Goal: Information Seeking & Learning: Learn about a topic

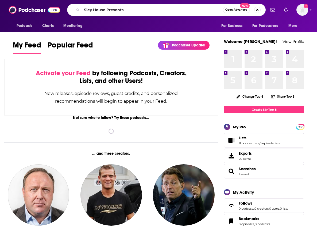
type input "Sley House Presents"
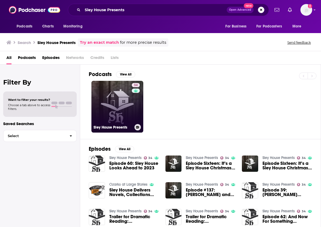
click at [111, 104] on link "34 Sley House Presents" at bounding box center [117, 107] width 52 height 52
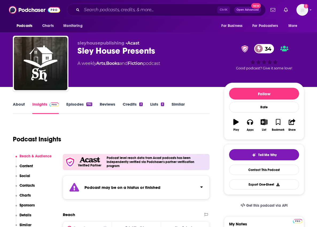
click at [23, 104] on link "About" at bounding box center [19, 108] width 12 height 12
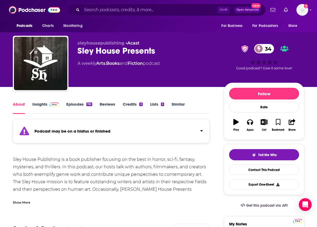
click at [37, 103] on link "Insights" at bounding box center [45, 108] width 26 height 12
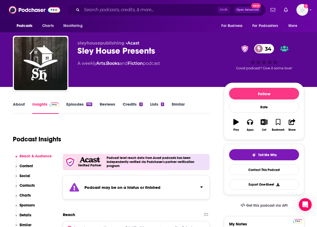
click at [71, 103] on link "Episodes 192" at bounding box center [79, 108] width 26 height 12
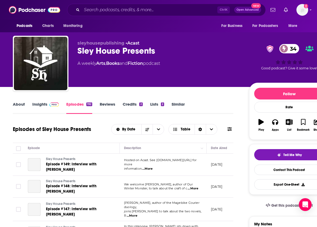
click at [40, 103] on link "Insights" at bounding box center [45, 108] width 26 height 12
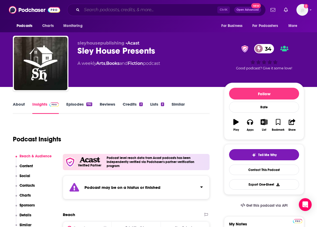
click at [104, 7] on input "Search podcasts, credits, & more..." at bounding box center [149, 10] width 135 height 9
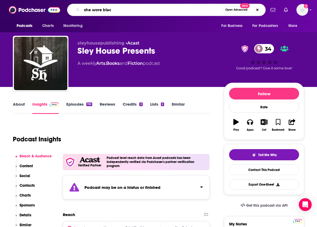
type input "she wore black"
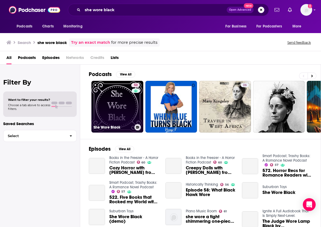
click at [118, 99] on link "50 She Wore Black" at bounding box center [117, 107] width 52 height 52
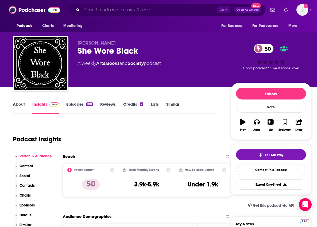
click at [108, 10] on input "Search podcasts, credits, & more..." at bounding box center [149, 10] width 135 height 9
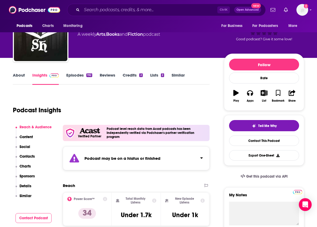
scroll to position [53, 0]
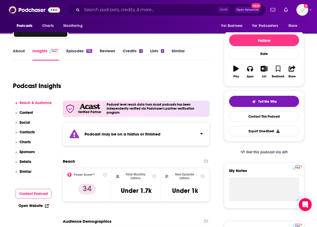
click at [17, 50] on link "About" at bounding box center [19, 54] width 12 height 12
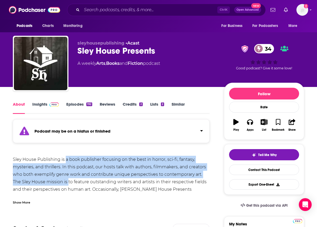
drag, startPoint x: 67, startPoint y: 158, endPoint x: 68, endPoint y: 182, distance: 24.6
click at [68, 182] on div "Sley House Publishing is a book publisher focusing on the best in horror, sci-f…" at bounding box center [111, 189] width 197 height 67
drag, startPoint x: 180, startPoint y: 169, endPoint x: 280, endPoint y: 7, distance: 190.6
click at [180, 169] on div "Sley House Publishing is a book publisher focusing on the best in horror, sci-f…" at bounding box center [111, 189] width 197 height 67
